Goal: Task Accomplishment & Management: Manage account settings

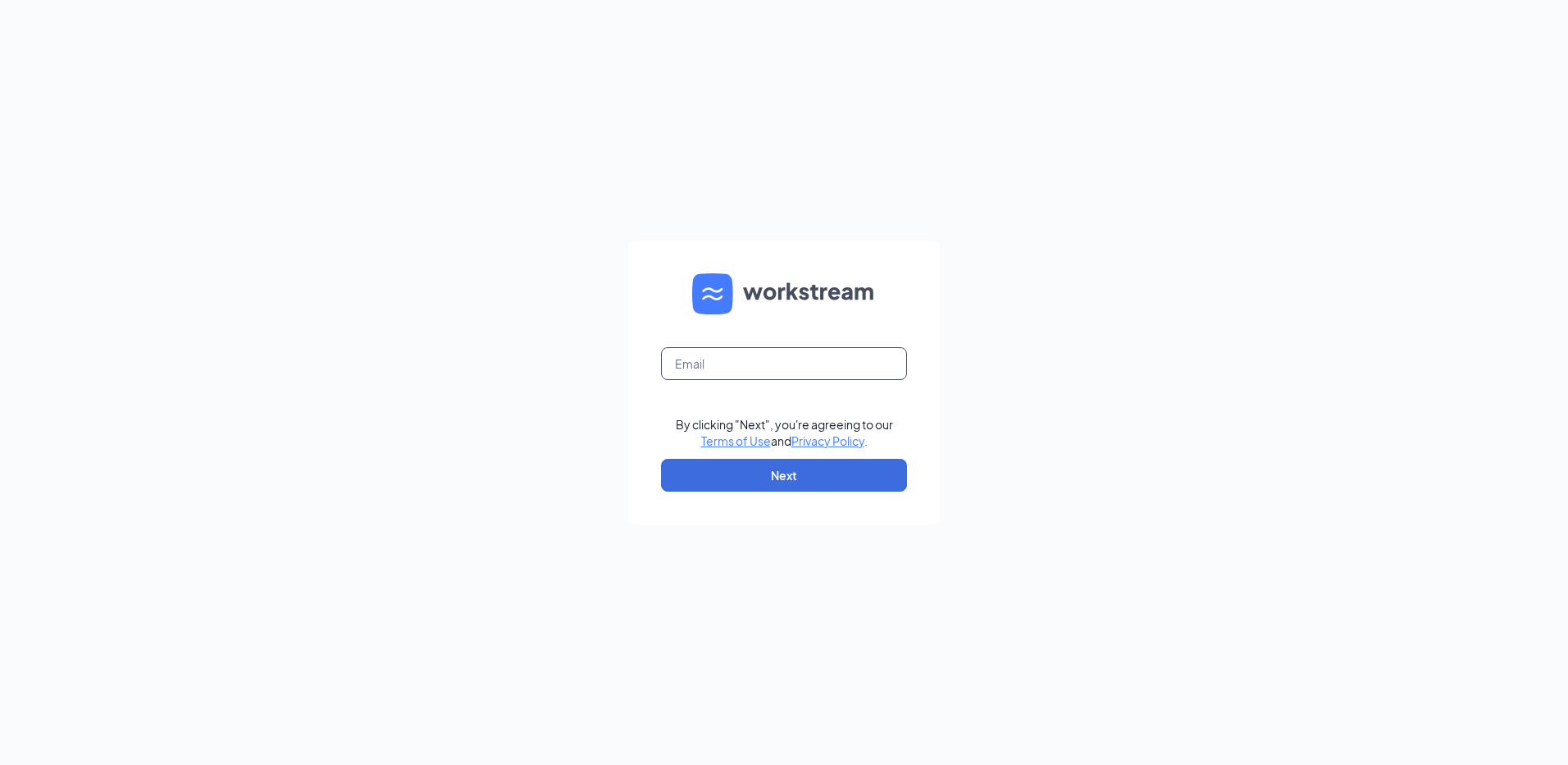
click at [847, 354] on input "text" at bounding box center [784, 364] width 246 height 33
click at [814, 373] on input "rs038840" at bounding box center [784, 364] width 246 height 33
type input "[EMAIL_ADDRESS][DOMAIN_NAME]"
click at [793, 464] on button "Next" at bounding box center [784, 475] width 246 height 33
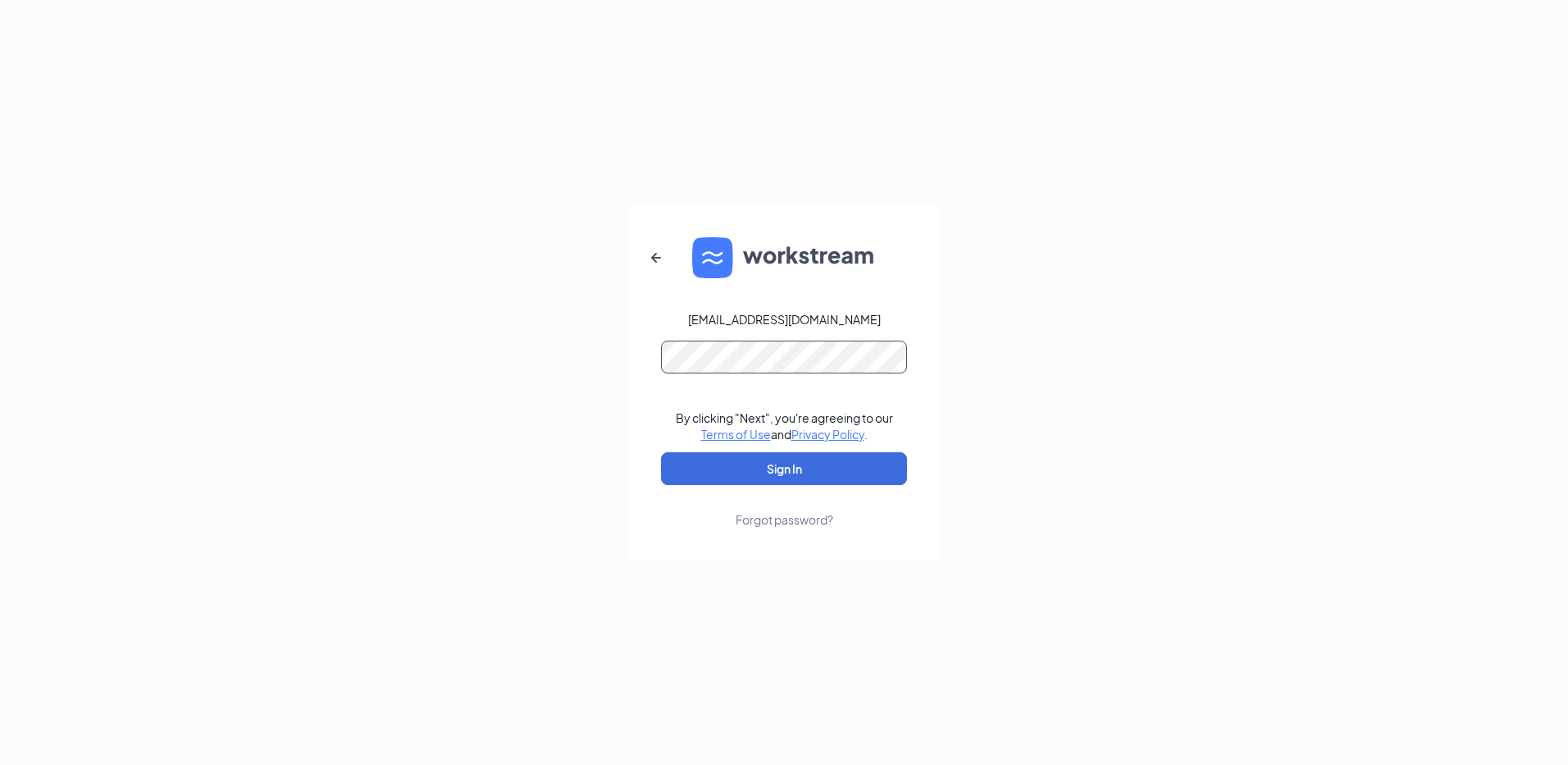
click at [661, 452] on button "Sign In" at bounding box center [784, 469] width 246 height 33
click at [661, 452] on button "submit" at bounding box center [784, 469] width 246 height 33
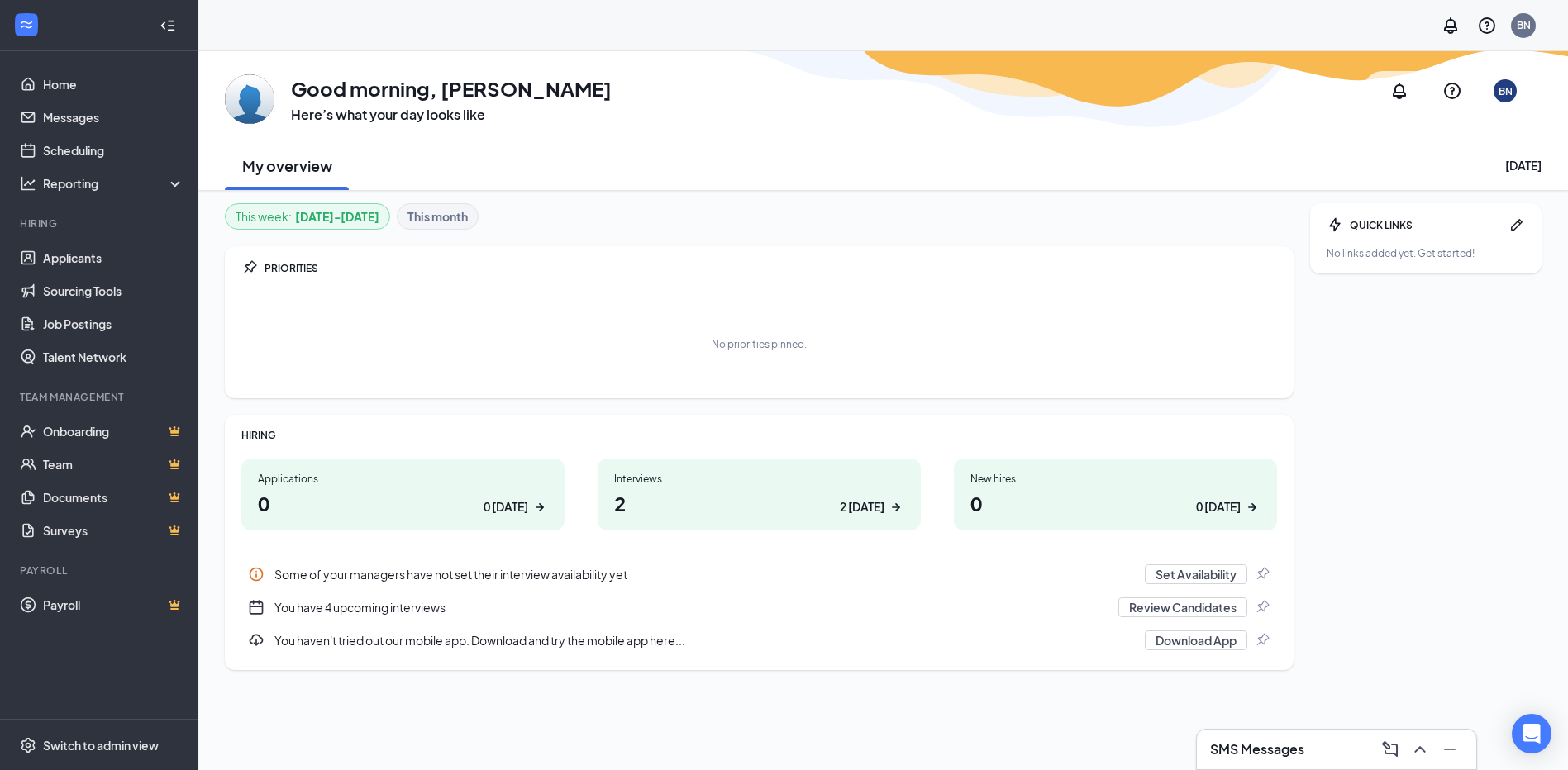
click at [663, 485] on div "Interviews" at bounding box center [759, 479] width 290 height 14
